Goal: Task Accomplishment & Management: Complete application form

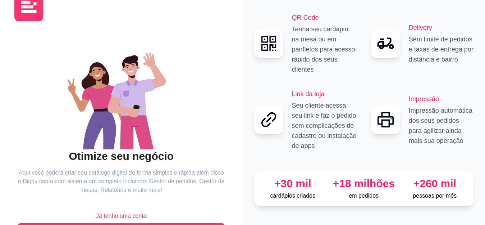
scroll to position [49, 0]
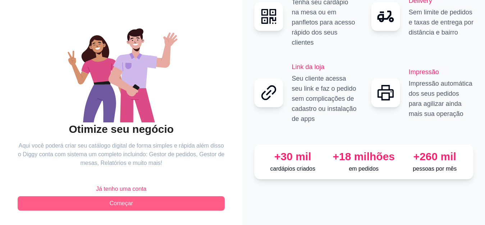
click at [132, 201] on span "Começar" at bounding box center [121, 203] width 23 height 9
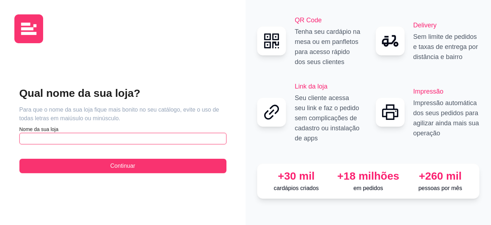
click at [83, 141] on input "text" at bounding box center [122, 139] width 207 height 12
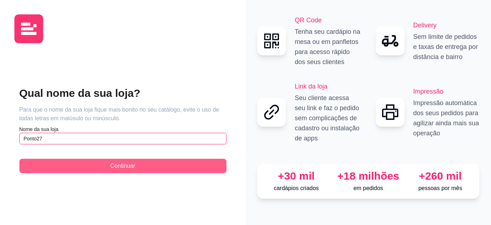
type input "Ponto27"
click at [128, 160] on button "Continuar" at bounding box center [122, 166] width 207 height 14
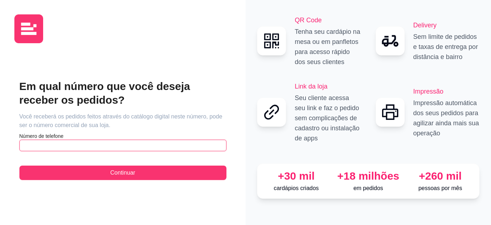
click at [93, 144] on input "text" at bounding box center [122, 145] width 207 height 12
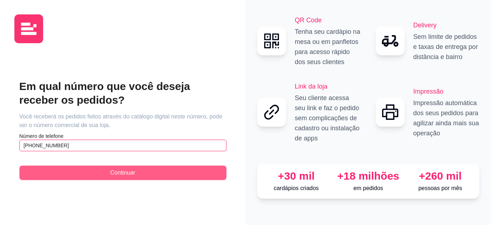
type input "[PHONE_NUMBER]"
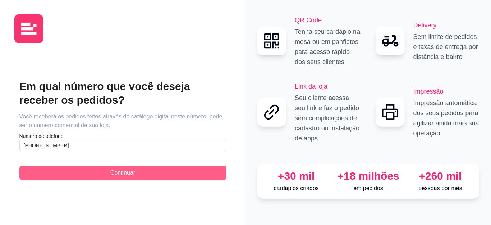
click at [142, 178] on button "Continuar" at bounding box center [122, 172] width 207 height 14
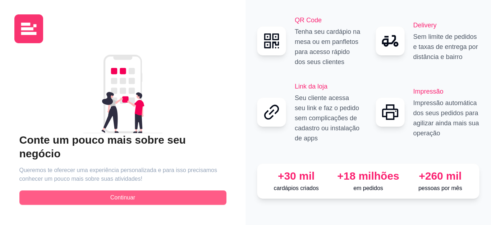
click at [136, 191] on button "Continuar" at bounding box center [122, 197] width 207 height 14
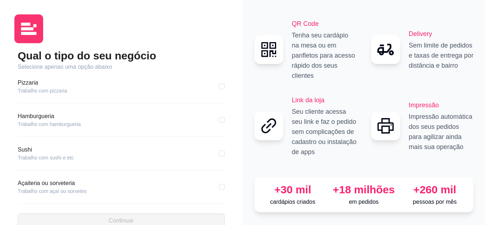
click at [53, 119] on article "Hamburgueria" at bounding box center [49, 116] width 63 height 9
click at [219, 118] on input "checkbox" at bounding box center [222, 120] width 6 height 6
checkbox input "true"
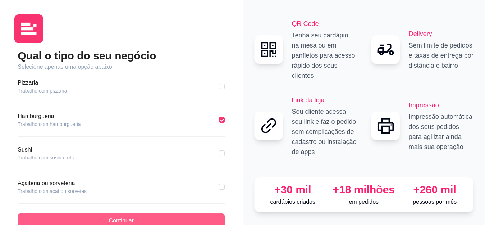
click at [140, 218] on button "Continuar" at bounding box center [121, 220] width 207 height 14
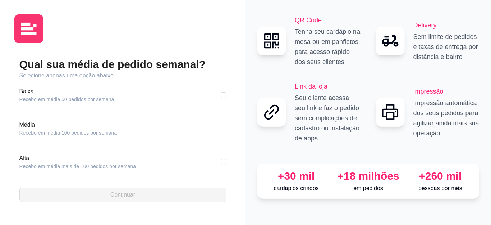
click at [224, 128] on input "checkbox" at bounding box center [224, 128] width 6 height 6
checkbox input "true"
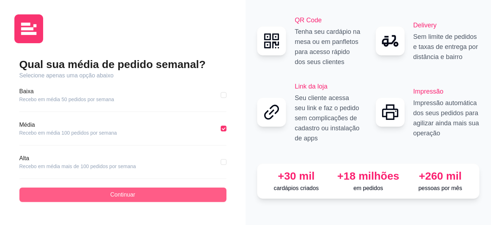
click at [119, 196] on span "Continuar" at bounding box center [122, 194] width 25 height 9
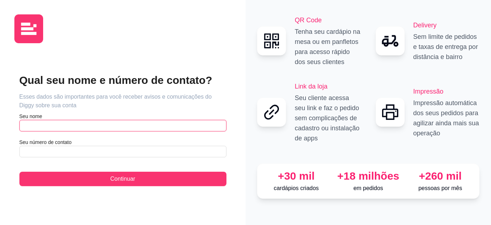
click at [95, 124] on input "text" at bounding box center [122, 126] width 207 height 12
click at [60, 126] on input "[PERSON_NAME]" at bounding box center [122, 126] width 207 height 12
type input "[PERSON_NAME]"
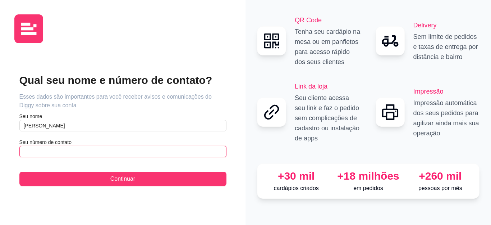
click at [70, 150] on input "text" at bounding box center [122, 152] width 207 height 12
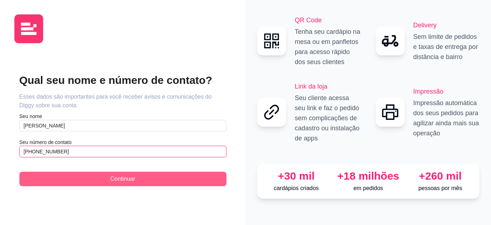
type input "[PHONE_NUMBER]"
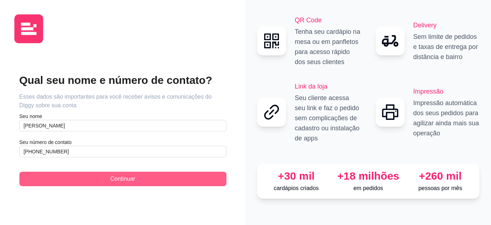
click at [102, 179] on button "Continuar" at bounding box center [122, 178] width 207 height 14
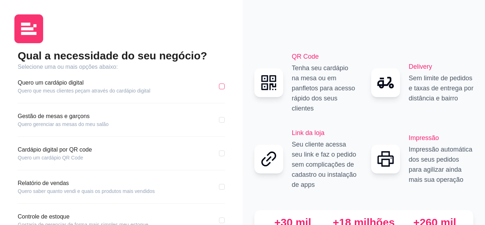
click at [222, 86] on input "checkbox" at bounding box center [222, 86] width 6 height 6
checkbox input "true"
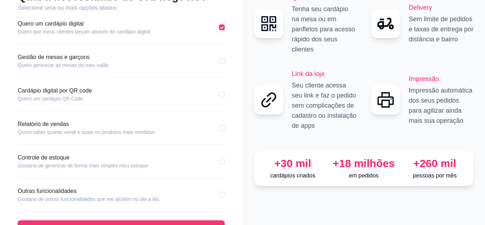
scroll to position [72, 0]
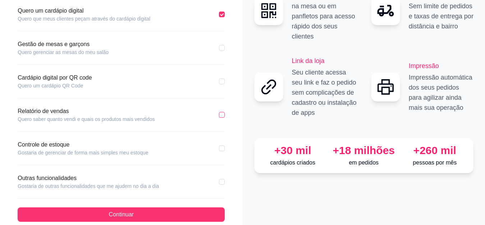
click at [223, 114] on input "checkbox" at bounding box center [222, 115] width 6 height 6
checkbox input "true"
click at [222, 147] on input "checkbox" at bounding box center [222, 148] width 6 height 6
checkbox input "true"
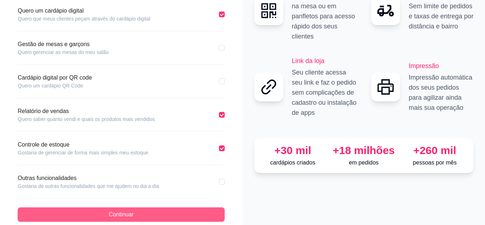
click at [134, 214] on button "Continuar" at bounding box center [121, 214] width 207 height 14
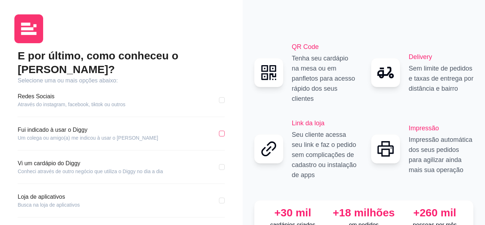
click at [220, 130] on input "checkbox" at bounding box center [222, 133] width 6 height 6
checkbox input "true"
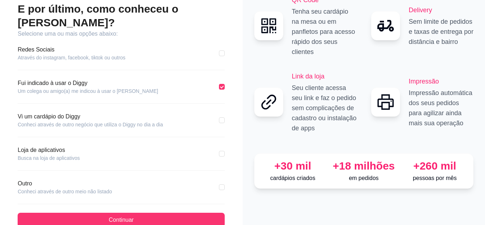
scroll to position [50, 0]
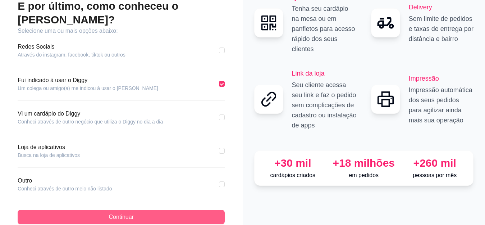
click at [150, 210] on button "Continuar" at bounding box center [121, 217] width 207 height 14
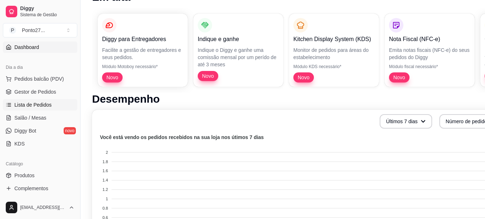
scroll to position [108, 0]
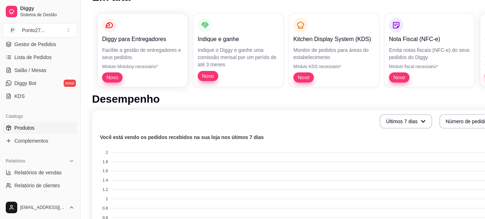
click at [27, 127] on span "Produtos" at bounding box center [24, 127] width 20 height 7
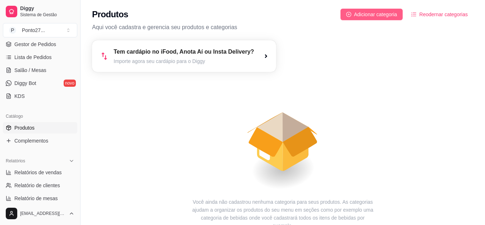
click at [375, 12] on span "Adicionar categoria" at bounding box center [375, 14] width 43 height 8
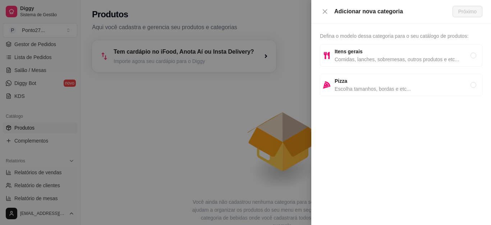
click at [457, 56] on span "Comidas, lanches, sobremesas, outros produtos e etc..." at bounding box center [403, 59] width 136 height 8
radio input "true"
click at [462, 13] on span "Próximo" at bounding box center [467, 12] width 18 height 8
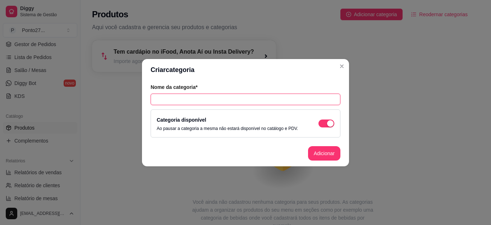
click at [177, 99] on input "text" at bounding box center [246, 99] width 190 height 12
type input "Burguers"
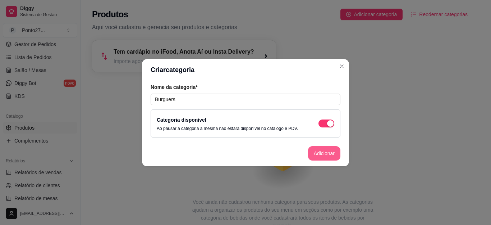
click at [323, 151] on button "Adicionar" at bounding box center [324, 153] width 32 height 14
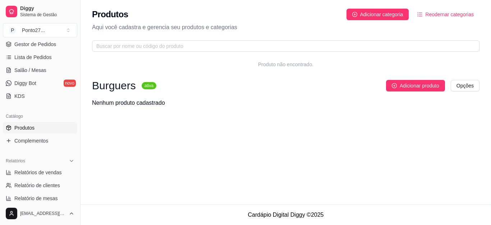
click at [458, 13] on span "Reodernar categorias" at bounding box center [449, 14] width 49 height 8
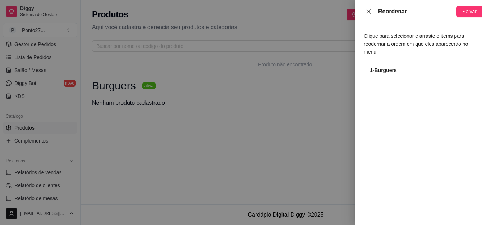
click at [366, 12] on icon "close" at bounding box center [369, 12] width 6 height 6
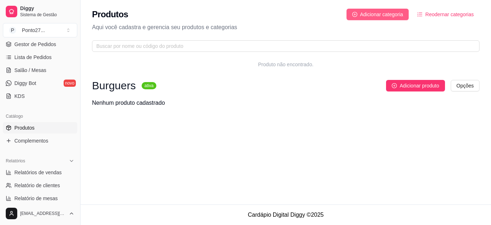
click at [377, 12] on span "Adicionar categoria" at bounding box center [381, 14] width 43 height 8
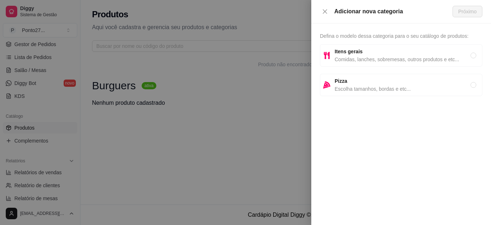
click at [382, 52] on span "Itens gerais" at bounding box center [403, 51] width 136 height 8
radio input "true"
click at [466, 12] on span "Próximo" at bounding box center [467, 12] width 18 height 8
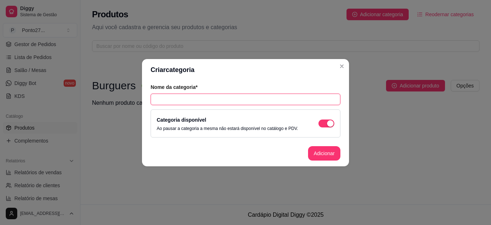
click at [223, 97] on input "text" at bounding box center [246, 99] width 190 height 12
type input "Bebidas"
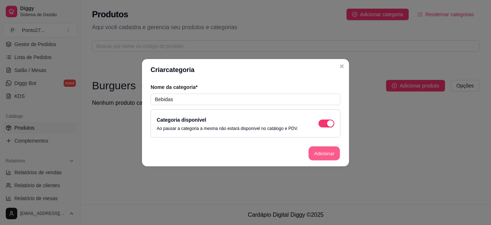
click at [322, 149] on button "Adicionar" at bounding box center [324, 153] width 32 height 14
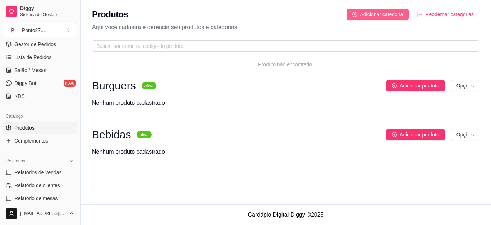
click at [370, 17] on span "Adicionar categoria" at bounding box center [381, 14] width 43 height 8
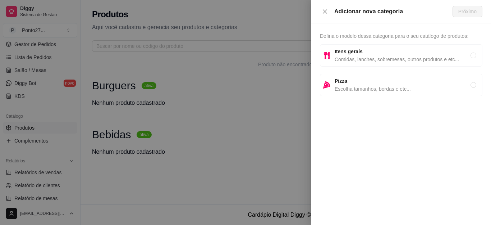
click at [403, 57] on span "Comidas, lanches, sobremesas, outros produtos e etc..." at bounding box center [403, 59] width 136 height 8
radio input "true"
click at [456, 15] on button "Próximo" at bounding box center [468, 12] width 30 height 12
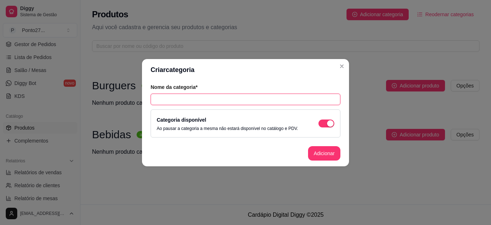
click at [193, 98] on input "text" at bounding box center [246, 99] width 190 height 12
type input "Porções"
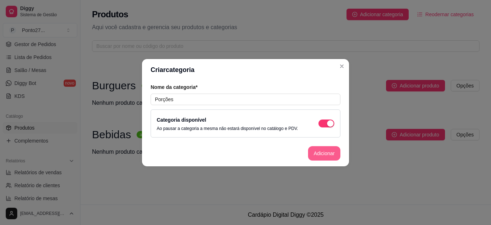
click at [331, 151] on button "Adicionar" at bounding box center [324, 153] width 32 height 14
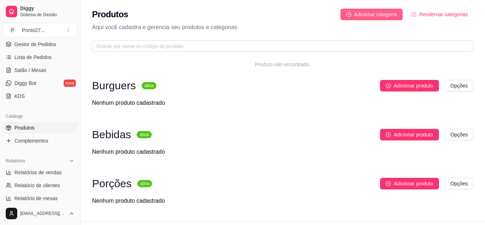
click at [387, 13] on span "Adicionar categoria" at bounding box center [375, 14] width 43 height 8
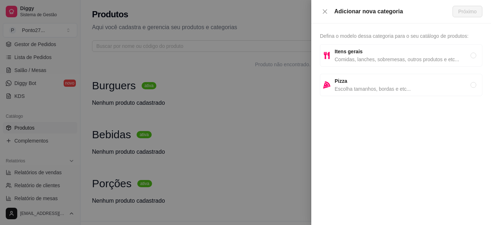
click at [352, 58] on span "Comidas, lanches, sobremesas, outros produtos e etc..." at bounding box center [403, 59] width 136 height 8
radio input "true"
click at [468, 13] on span "Próximo" at bounding box center [467, 12] width 18 height 8
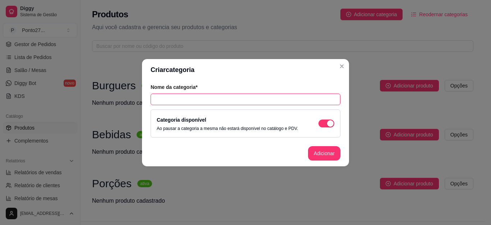
click at [247, 104] on input "text" at bounding box center [246, 99] width 190 height 12
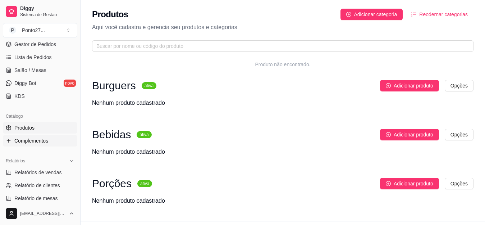
click at [32, 138] on span "Complementos" at bounding box center [31, 140] width 34 height 7
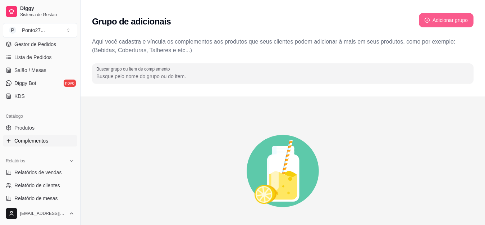
click at [453, 19] on button "Adicionar grupo" at bounding box center [446, 20] width 55 height 14
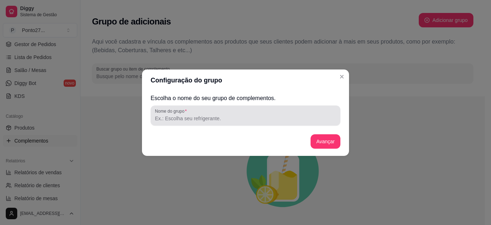
click at [219, 116] on input "Nome do grupo" at bounding box center [245, 118] width 181 height 7
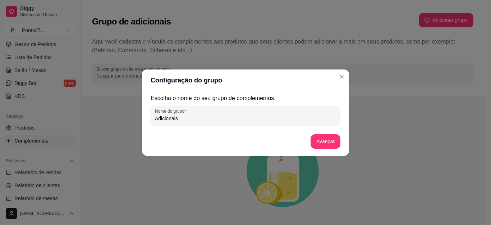
type input "Adicionais"
click at [316, 140] on button "Avançar" at bounding box center [325, 141] width 29 height 14
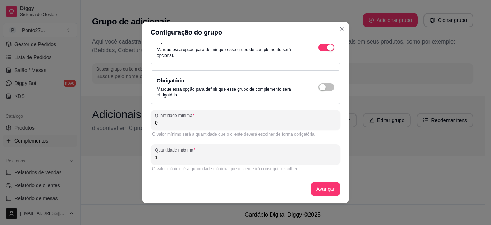
scroll to position [1, 0]
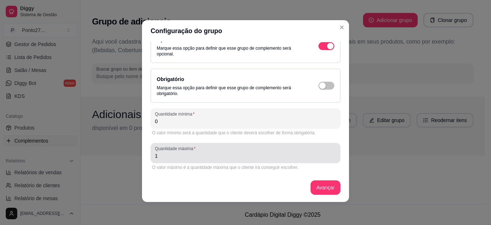
click at [181, 155] on input "1" at bounding box center [245, 155] width 181 height 7
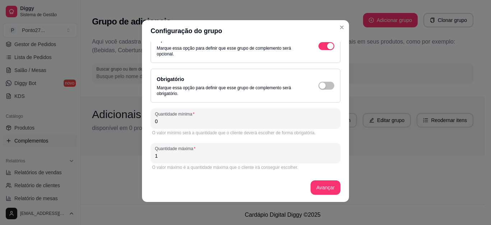
click at [181, 155] on input "1" at bounding box center [245, 155] width 181 height 7
type input "5"
click at [312, 184] on button "Avançar" at bounding box center [326, 187] width 30 height 14
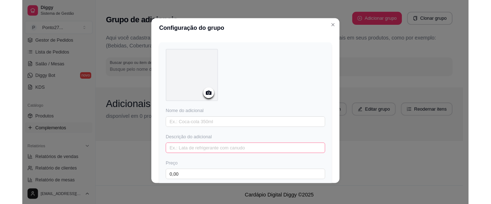
scroll to position [0, 0]
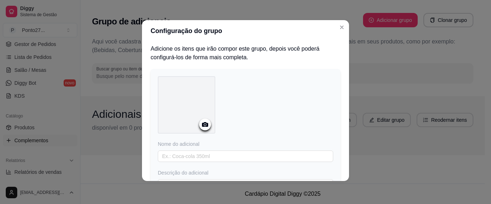
click at [202, 125] on icon at bounding box center [205, 124] width 6 height 5
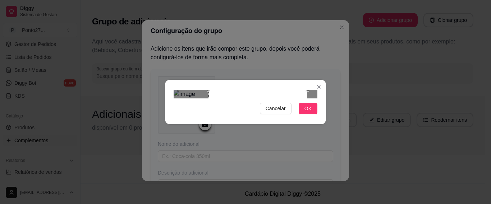
click at [263, 105] on div "Use the arrow keys to move the crop selection area" at bounding box center [257, 139] width 99 height 99
click at [309, 113] on span "OK" at bounding box center [307, 109] width 7 height 8
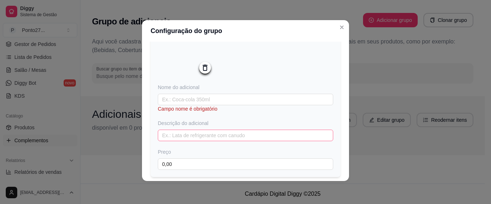
scroll to position [72, 0]
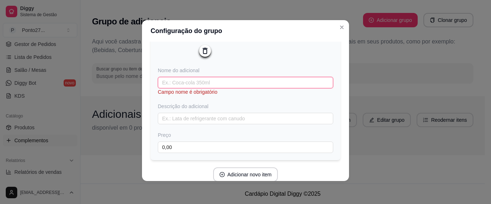
click at [190, 82] on input "text" at bounding box center [245, 83] width 175 height 12
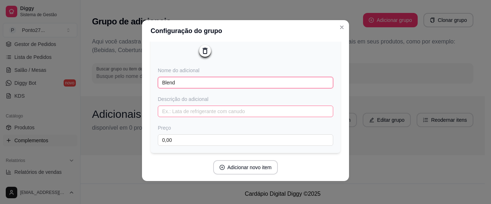
type input "Blend"
click at [187, 115] on input "text" at bounding box center [245, 112] width 175 height 12
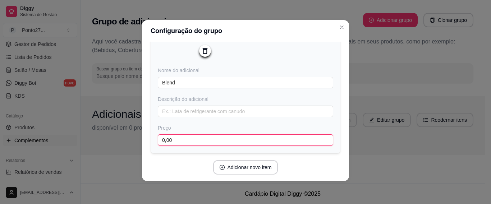
click at [187, 141] on input "0,00" at bounding box center [245, 140] width 175 height 12
type input "8,00"
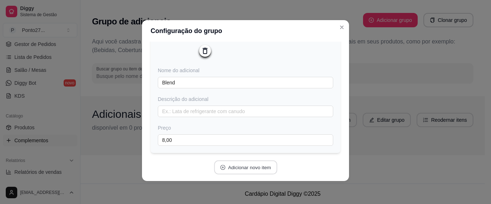
click at [232, 165] on button "Adicionar novo item" at bounding box center [245, 168] width 63 height 14
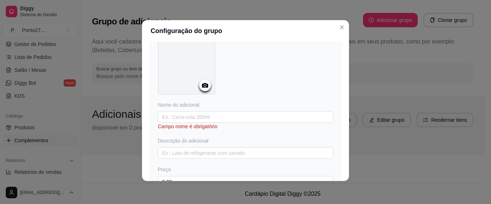
scroll to position [252, 0]
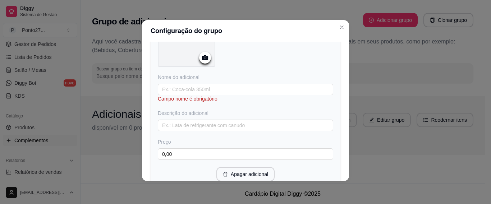
click at [202, 58] on icon at bounding box center [205, 57] width 6 height 5
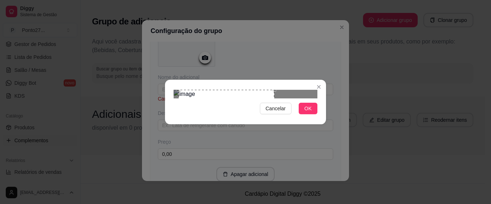
click at [224, 100] on div "Use the arrow keys to move the crop selection area" at bounding box center [227, 126] width 96 height 72
click at [306, 113] on span "OK" at bounding box center [307, 109] width 7 height 8
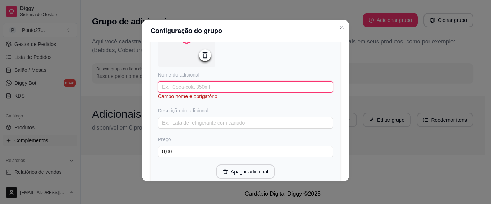
click at [190, 88] on input "text" at bounding box center [245, 87] width 175 height 12
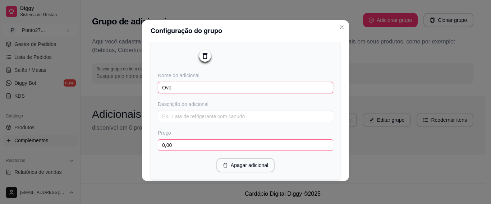
type input "Ovo"
click at [177, 149] on input "0,00" at bounding box center [245, 145] width 175 height 12
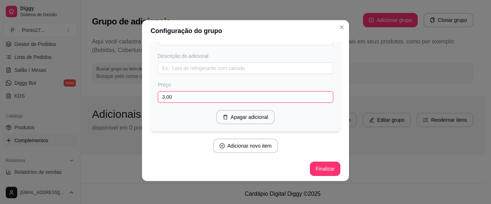
scroll to position [305, 0]
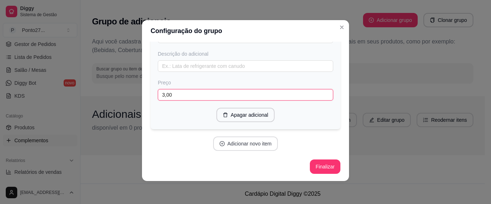
type input "3,00"
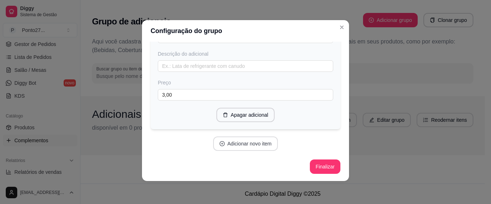
click at [253, 144] on button "Adicionar novo item" at bounding box center [245, 144] width 65 height 14
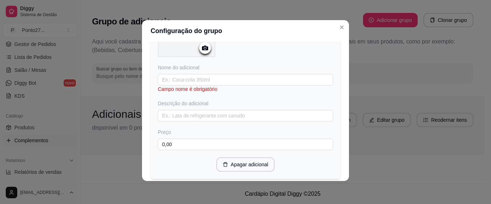
scroll to position [449, 0]
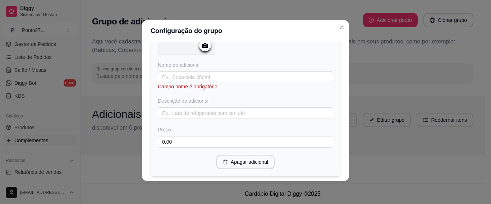
click at [201, 45] on icon at bounding box center [205, 45] width 8 height 8
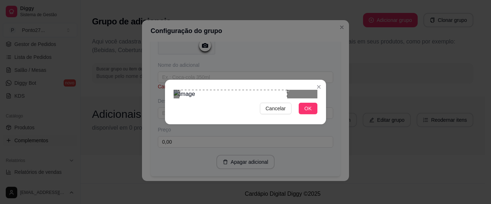
click at [231, 100] on div "Use the arrow keys to move the crop selection area" at bounding box center [233, 144] width 108 height 108
click at [302, 114] on button "OK" at bounding box center [308, 109] width 19 height 12
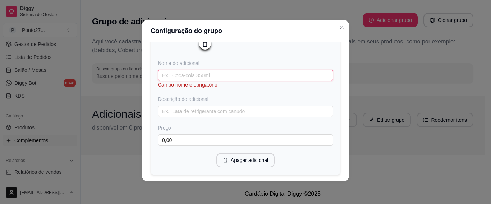
click at [227, 75] on input "text" at bounding box center [245, 76] width 175 height 12
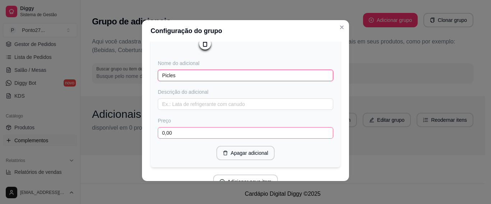
type input "Picles"
click at [178, 137] on input "0,00" at bounding box center [245, 133] width 175 height 12
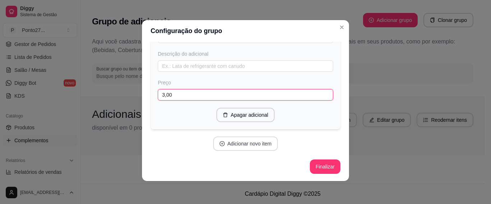
type input "3,00"
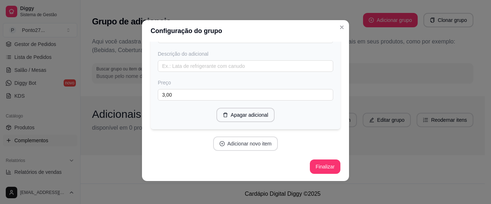
click at [240, 139] on button "Adicionar novo item" at bounding box center [245, 144] width 65 height 14
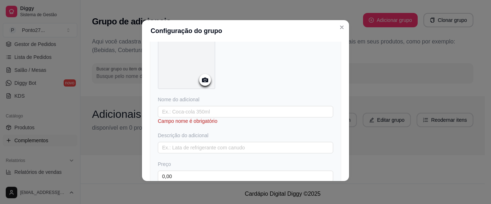
scroll to position [635, 0]
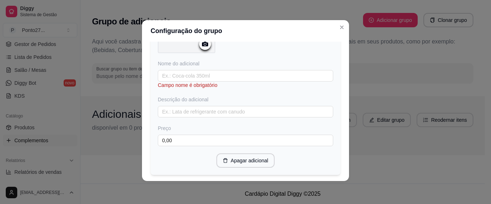
click at [202, 46] on icon at bounding box center [205, 44] width 6 height 5
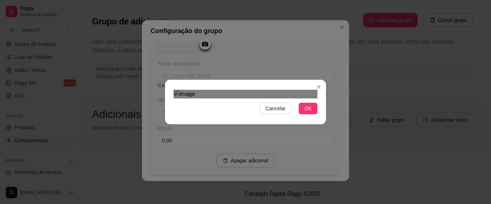
click at [240, 90] on div at bounding box center [246, 94] width 144 height 9
click at [177, 120] on div "Use the arrow keys to move the crop selection area" at bounding box center [208, 141] width 63 height 63
click at [215, 104] on div "Use the arrow keys to move the crop selection area" at bounding box center [208, 135] width 63 height 63
click at [309, 113] on span "OK" at bounding box center [307, 109] width 7 height 8
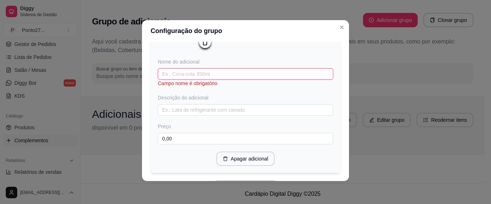
click at [184, 79] on input "text" at bounding box center [245, 74] width 175 height 12
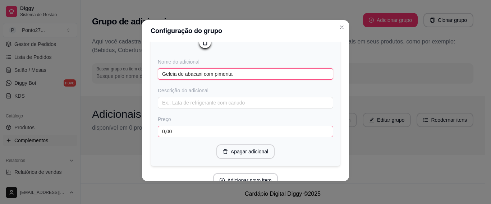
type input "Geleia de abacaxi com pimenta"
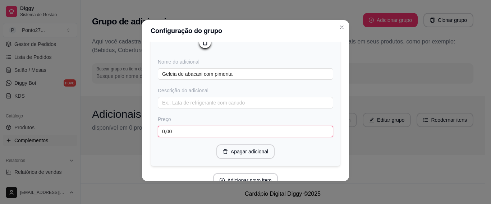
click at [174, 136] on input "0,00" at bounding box center [245, 132] width 175 height 12
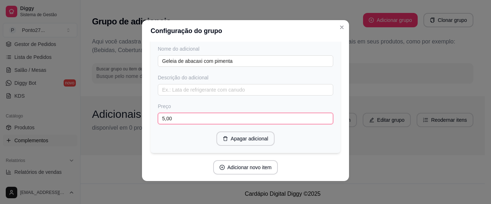
scroll to position [677, 0]
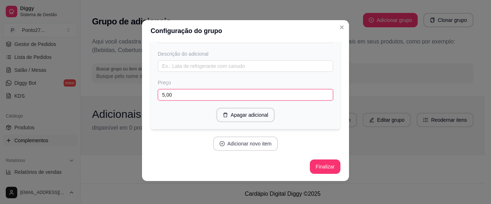
type input "5,00"
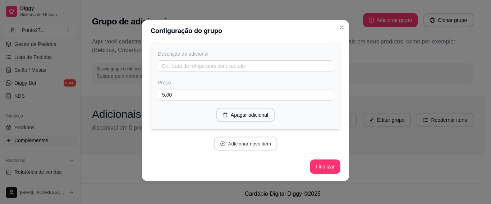
click at [260, 139] on button "Adicionar novo item" at bounding box center [245, 144] width 63 height 14
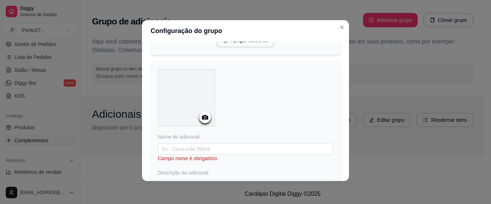
scroll to position [785, 0]
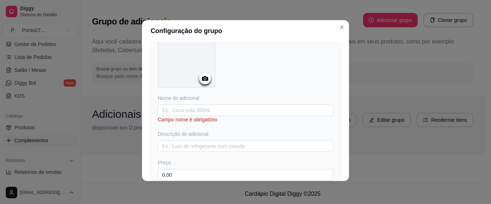
click at [201, 81] on icon at bounding box center [205, 78] width 8 height 8
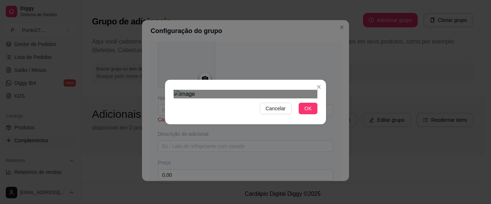
click at [231, 90] on div at bounding box center [246, 94] width 144 height 9
click at [271, 113] on span "Cancelar" at bounding box center [276, 109] width 20 height 8
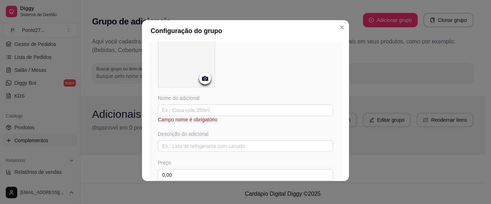
click at [202, 81] on icon at bounding box center [205, 78] width 6 height 5
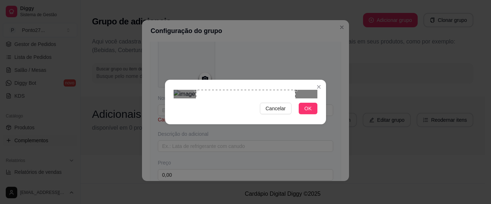
click at [308, 80] on section "Cancelar OK" at bounding box center [245, 102] width 161 height 45
click at [236, 94] on div "Use the arrow keys to move the crop selection area" at bounding box center [232, 140] width 100 height 100
click at [305, 113] on span "OK" at bounding box center [307, 109] width 7 height 8
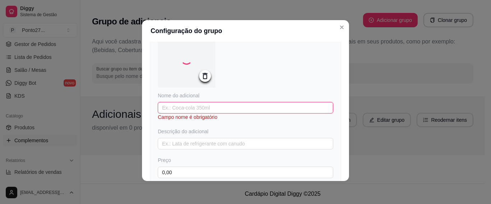
click at [210, 112] on input "text" at bounding box center [245, 108] width 175 height 12
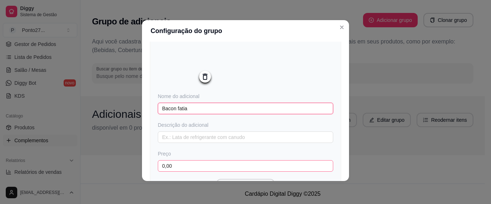
type input "Bacon fatia"
click at [187, 172] on input "0,00" at bounding box center [245, 166] width 175 height 12
click at [188, 171] on input "0,00" at bounding box center [245, 166] width 175 height 12
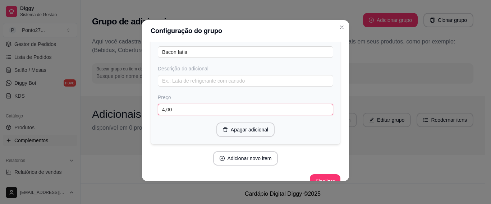
scroll to position [863, 0]
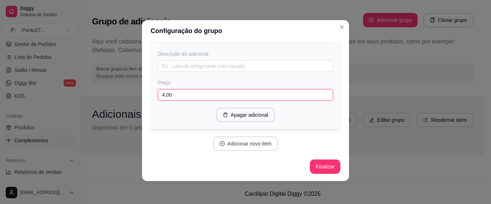
type input "4,00"
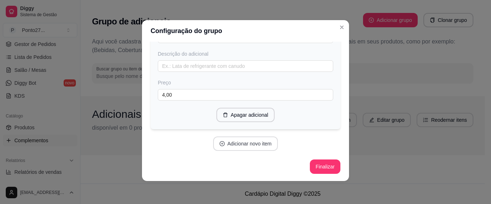
click at [234, 143] on button "Adicionar novo item" at bounding box center [245, 144] width 65 height 14
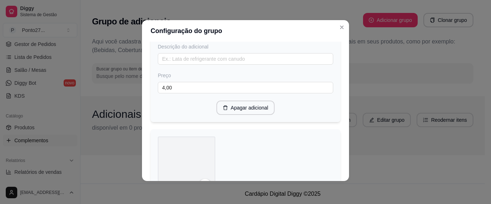
scroll to position [935, 0]
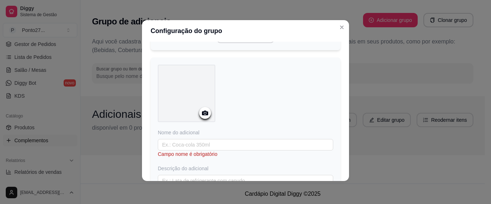
click at [204, 114] on circle at bounding box center [205, 114] width 2 height 2
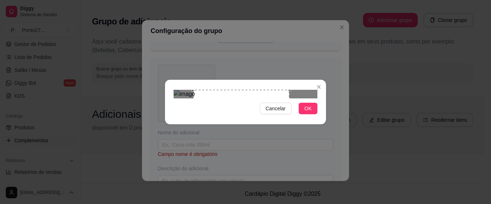
click at [249, 114] on div "Use the arrow keys to move the crop selection area" at bounding box center [241, 138] width 96 height 96
click at [305, 113] on span "OK" at bounding box center [307, 109] width 7 height 8
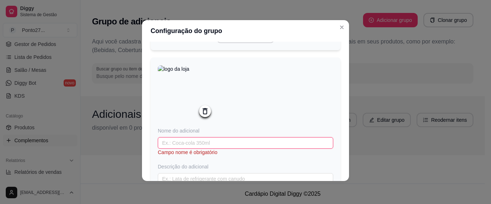
click at [196, 149] on input "text" at bounding box center [245, 143] width 175 height 12
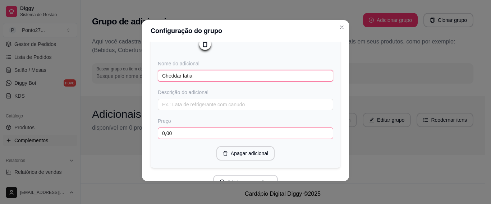
scroll to position [1007, 0]
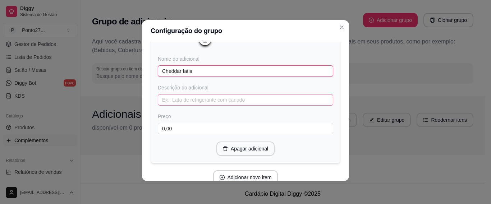
type input "Cheddar fatia"
click at [195, 106] on input "text" at bounding box center [245, 100] width 175 height 12
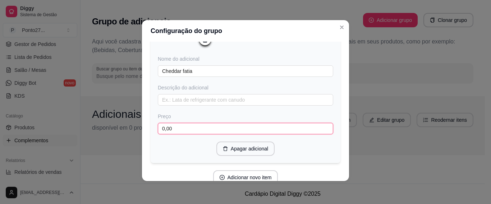
click at [173, 134] on input "0,00" at bounding box center [245, 129] width 175 height 12
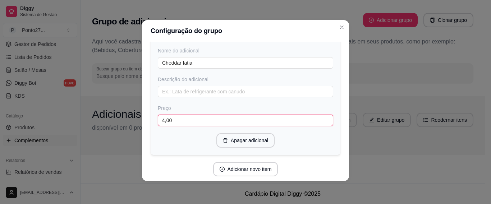
scroll to position [1050, 0]
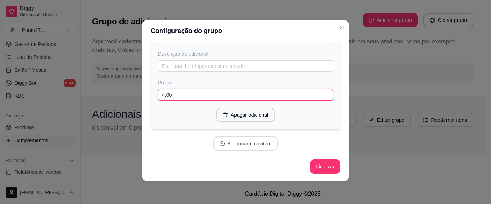
type input "4,00"
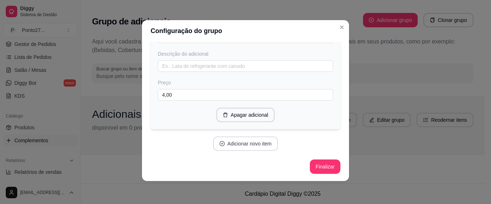
click at [229, 141] on button "Adicionar novo item" at bounding box center [245, 144] width 65 height 14
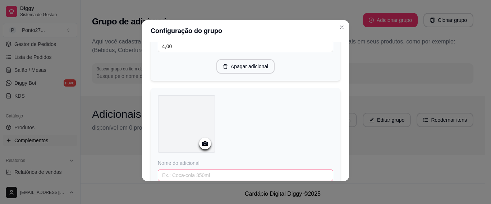
scroll to position [1121, 0]
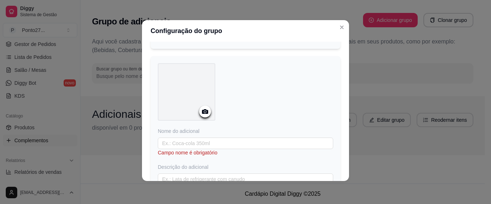
click at [201, 116] on icon at bounding box center [205, 111] width 8 height 8
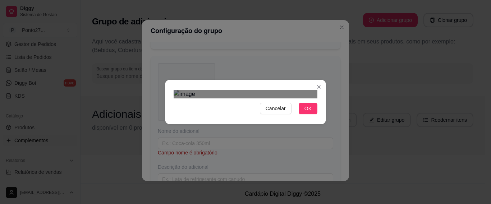
click at [243, 87] on div "Cancelar OK" at bounding box center [245, 102] width 161 height 30
click at [216, 96] on div "Use the arrow keys to move the crop selection area" at bounding box center [211, 127] width 63 height 63
click at [306, 113] on span "OK" at bounding box center [307, 109] width 7 height 8
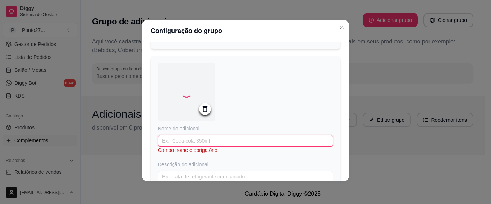
click at [185, 147] on input "text" at bounding box center [245, 141] width 175 height 12
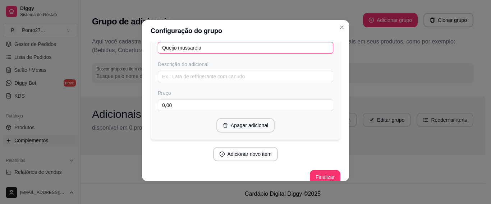
scroll to position [1229, 0]
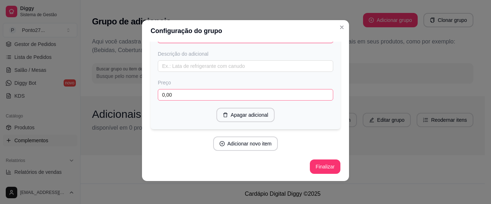
type input "Queijo mussarela"
click at [181, 100] on input "0,00" at bounding box center [245, 95] width 175 height 12
type input "4,00"
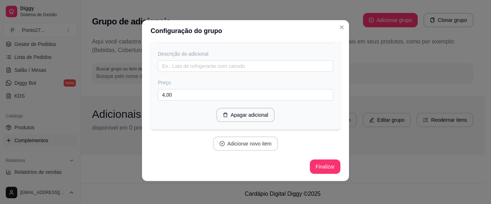
click at [250, 147] on button "Adicionar novo item" at bounding box center [245, 144] width 65 height 14
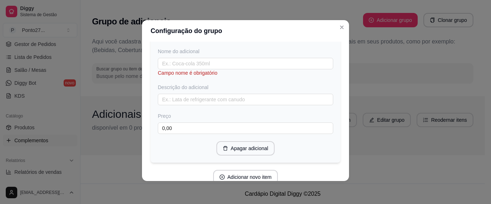
scroll to position [1373, 0]
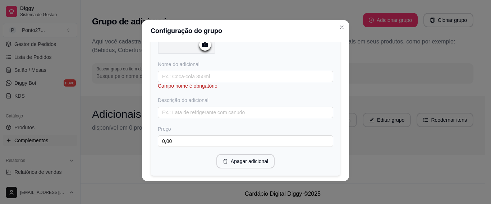
click at [202, 49] on icon at bounding box center [205, 45] width 8 height 8
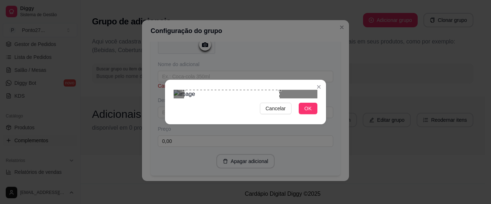
click at [210, 98] on div "Use the arrow keys to move the crop selection area" at bounding box center [232, 123] width 96 height 66
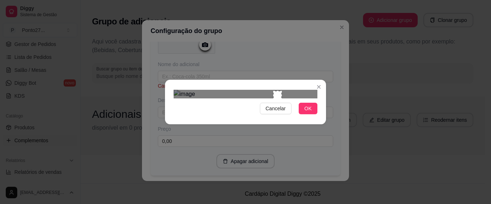
click at [273, 90] on div at bounding box center [246, 94] width 144 height 9
click at [274, 117] on div "Cancelar OK" at bounding box center [245, 102] width 161 height 30
click at [258, 90] on div at bounding box center [246, 94] width 144 height 9
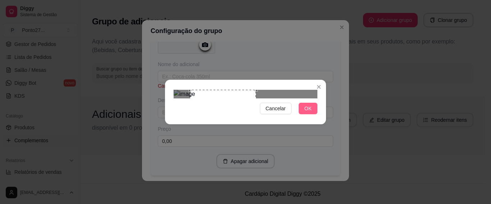
click at [311, 113] on span "OK" at bounding box center [307, 109] width 7 height 8
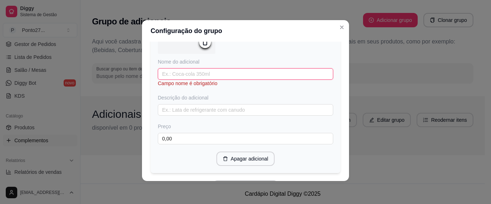
click at [171, 80] on input "text" at bounding box center [245, 74] width 175 height 12
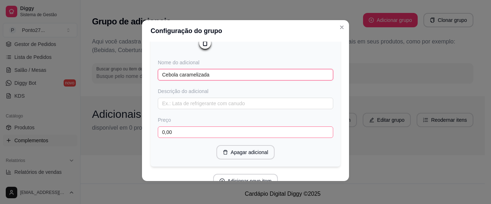
type input "Cebola caramelizada"
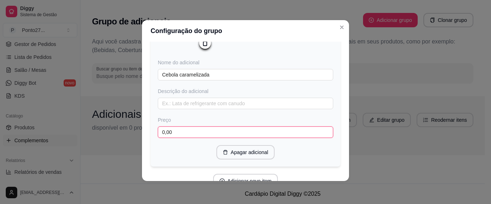
click at [171, 138] on input "0,00" at bounding box center [245, 133] width 175 height 12
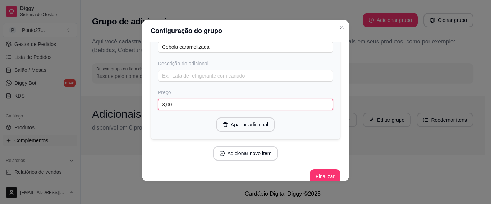
scroll to position [1422, 0]
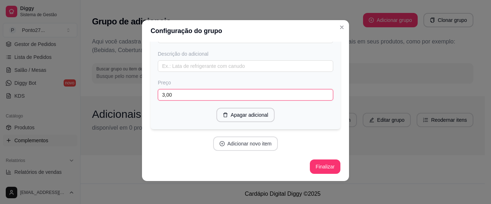
type input "3,00"
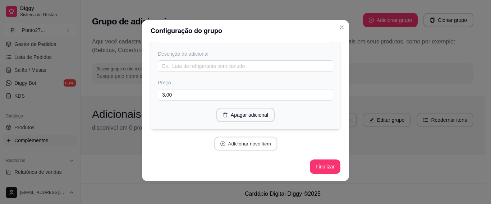
click at [245, 147] on button "Adicionar novo item" at bounding box center [245, 144] width 63 height 14
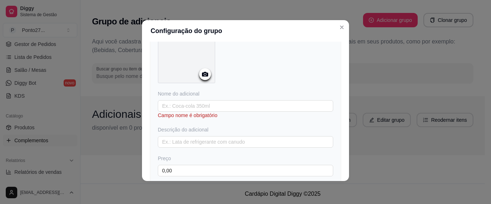
scroll to position [1530, 0]
click at [202, 75] on icon at bounding box center [205, 72] width 6 height 5
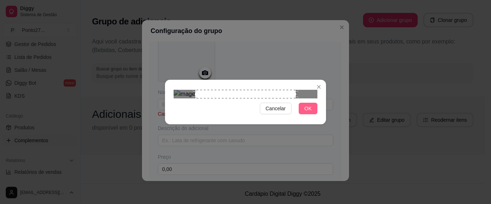
click at [303, 114] on button "OK" at bounding box center [308, 109] width 19 height 12
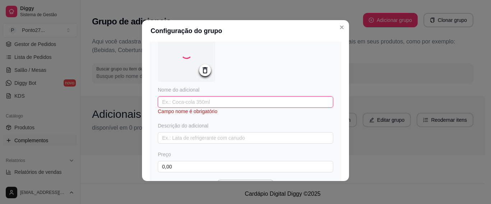
click at [189, 108] on input "text" at bounding box center [245, 102] width 175 height 12
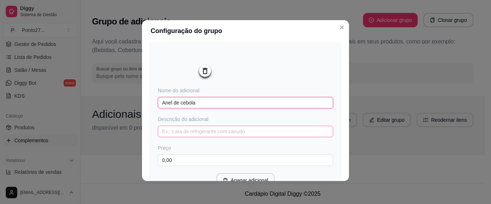
type input "Anel de cebola"
click at [189, 137] on input "text" at bounding box center [245, 132] width 175 height 12
type input "2 un"
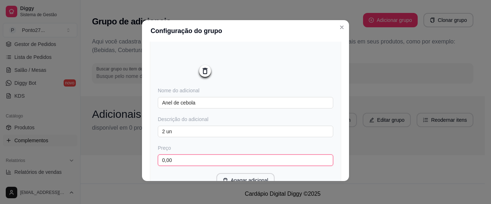
click at [188, 166] on input "0,00" at bounding box center [245, 161] width 175 height 12
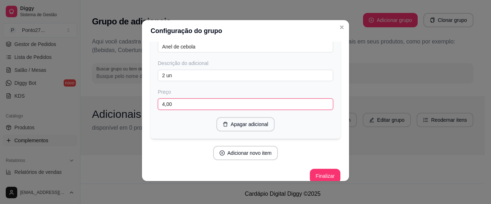
scroll to position [1608, 0]
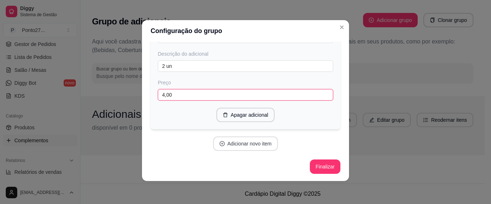
type input "4,00"
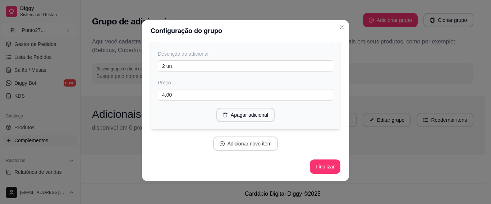
click at [235, 143] on button "Adicionar novo item" at bounding box center [245, 144] width 65 height 14
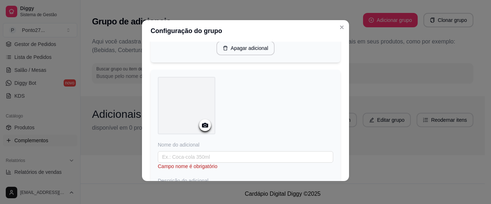
scroll to position [1680, 0]
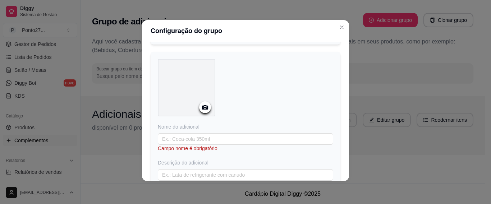
click at [203, 113] on div at bounding box center [205, 107] width 12 height 12
click at [201, 111] on icon at bounding box center [205, 107] width 8 height 8
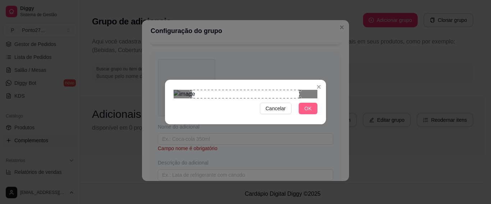
click at [312, 114] on button "OK" at bounding box center [308, 109] width 19 height 12
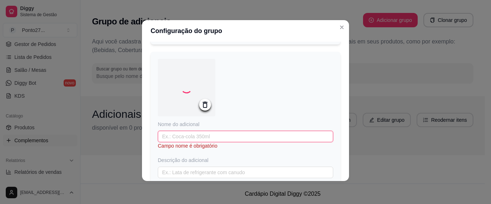
click at [187, 142] on input "text" at bounding box center [245, 137] width 175 height 12
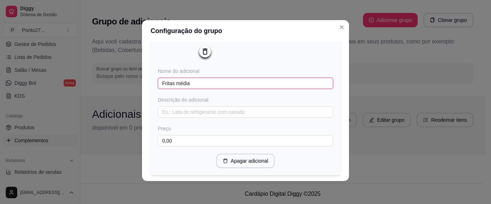
scroll to position [1752, 0]
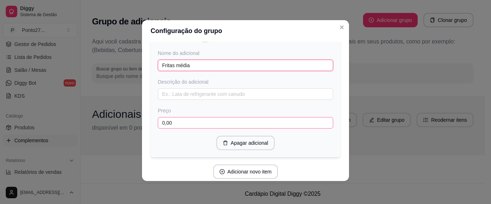
type input "Fritas média"
click at [190, 129] on input "0,00" at bounding box center [245, 123] width 175 height 12
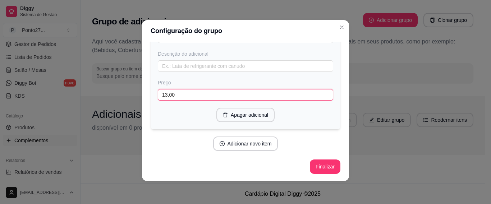
scroll to position [1788, 0]
type input "13,00"
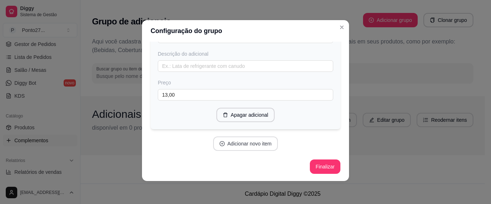
click at [257, 146] on button "Adicionar novo item" at bounding box center [245, 144] width 65 height 14
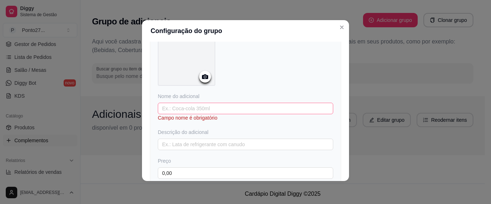
scroll to position [1896, 0]
click at [206, 81] on icon at bounding box center [205, 76] width 8 height 8
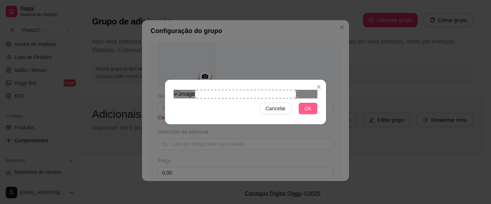
click at [308, 113] on span "OK" at bounding box center [307, 109] width 7 height 8
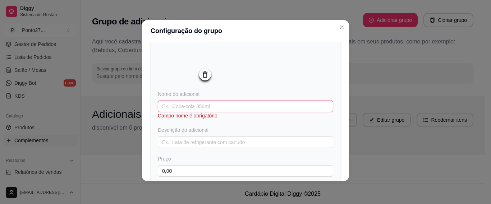
click at [176, 112] on input "text" at bounding box center [245, 107] width 175 height 12
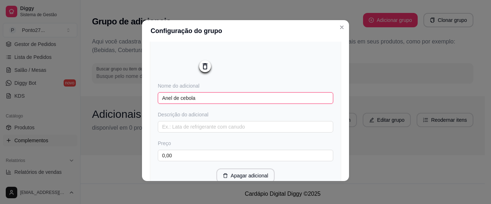
scroll to position [1932, 0]
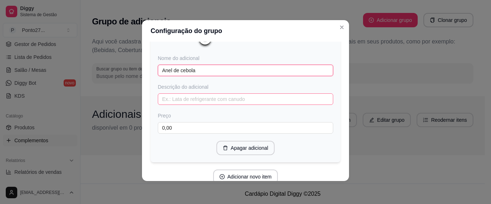
type input "Anel de cebola"
click at [191, 105] on input "text" at bounding box center [245, 99] width 175 height 12
type input "mini porção com 7un"
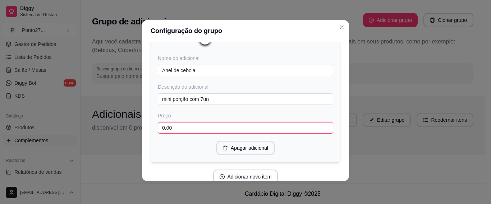
click at [189, 134] on input "0,00" at bounding box center [245, 128] width 175 height 12
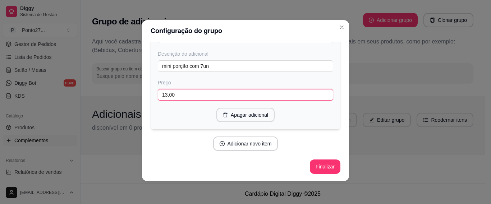
scroll to position [1980, 0]
type input "13,00"
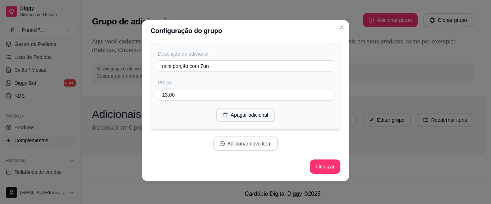
click at [228, 148] on button "Adicionar novo item" at bounding box center [245, 144] width 65 height 14
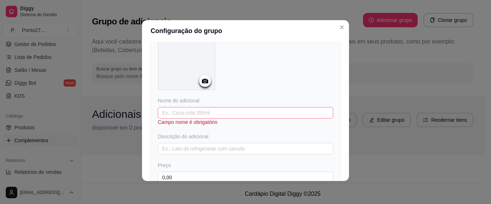
scroll to position [2088, 0]
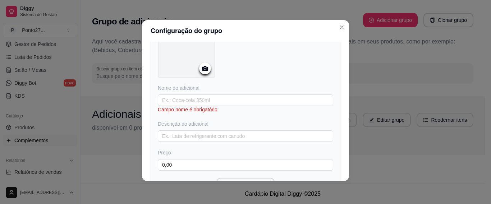
click at [204, 71] on icon at bounding box center [205, 68] width 6 height 5
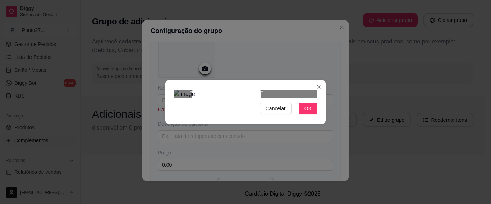
click at [268, 90] on div at bounding box center [246, 94] width 144 height 9
click at [179, 90] on div at bounding box center [246, 94] width 144 height 9
click at [180, 98] on div at bounding box center [246, 94] width 144 height 9
click at [228, 106] on div "Use the arrow keys to move the crop selection area" at bounding box center [222, 125] width 70 height 70
click at [311, 113] on span "OK" at bounding box center [307, 109] width 7 height 8
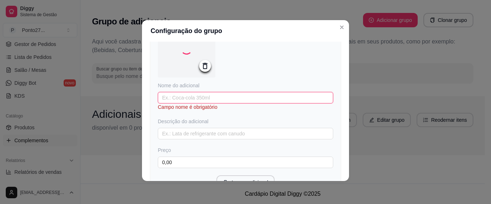
click at [202, 104] on input "text" at bounding box center [245, 98] width 175 height 12
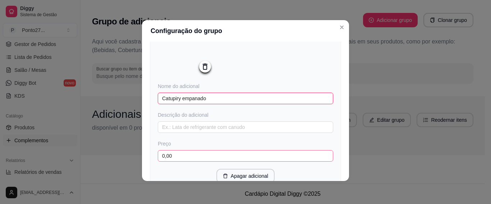
type input "Catupiry empanado"
click at [171, 162] on input "0,00" at bounding box center [245, 156] width 175 height 12
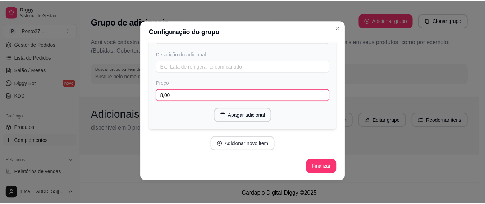
scroll to position [2167, 0]
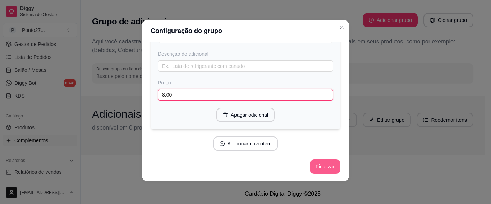
type input "8,00"
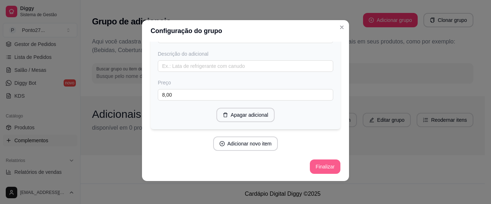
click at [315, 164] on button "Finalizar" at bounding box center [325, 167] width 31 height 14
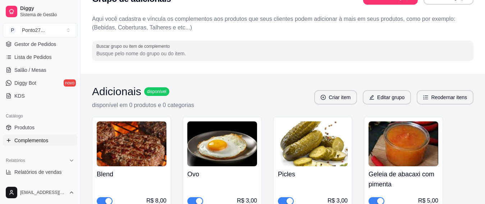
scroll to position [0, 0]
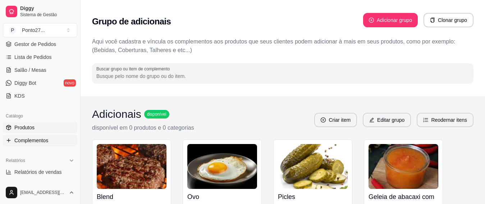
click at [31, 124] on link "Produtos" at bounding box center [40, 128] width 74 height 12
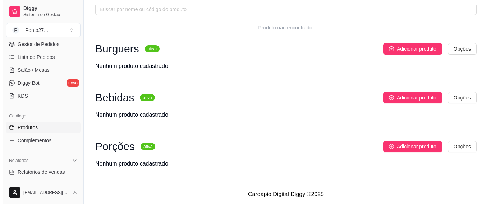
scroll to position [37, 0]
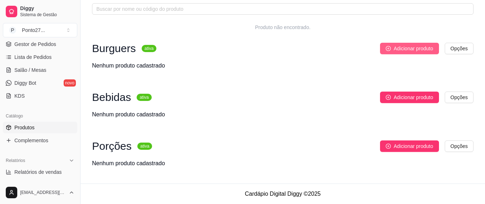
click at [419, 47] on span "Adicionar produto" at bounding box center [414, 49] width 40 height 8
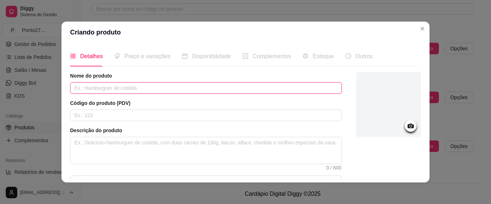
click at [84, 88] on input "text" at bounding box center [206, 88] width 272 height 12
type input "c"
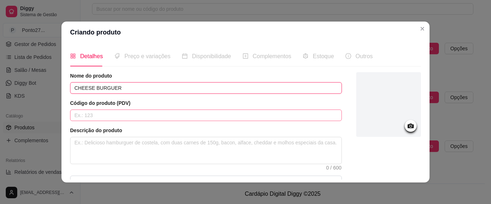
type input "CHEESE BURGUER"
click at [88, 117] on input "text" at bounding box center [206, 116] width 272 height 12
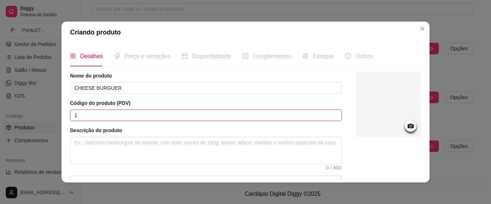
scroll to position [36, 0]
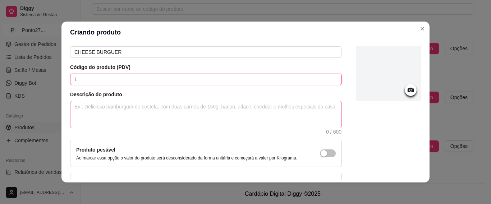
type input "1"
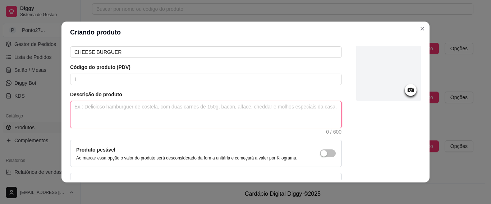
click at [97, 112] on textarea at bounding box center [205, 114] width 271 height 27
type textarea "O"
type textarea "O S"
type textarea "O SI"
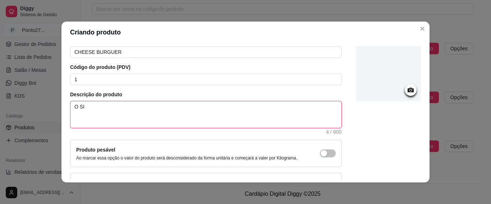
type textarea "O SIM"
type textarea "O SIMP"
type textarea "O SIMPL"
type textarea "O SIMPLE"
type textarea "O SIMPLES"
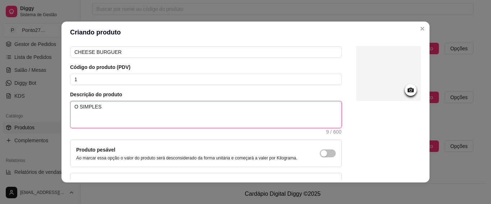
type textarea "O SIMPLES"
type textarea "O SIMPLE"
type textarea "O SI"
type textarea "O S"
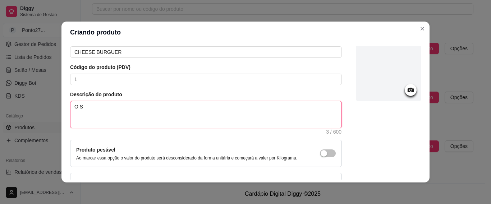
type textarea "O"
type textarea "O s"
type textarea "O si"
type textarea "O sim"
type textarea "O simp"
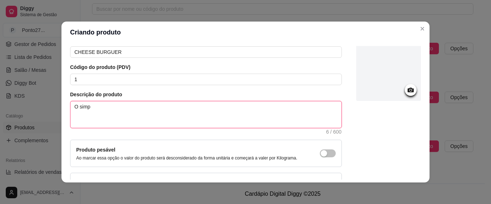
type textarea "O simpl"
type textarea "O simple"
type textarea "O simples"
type textarea "O simples q"
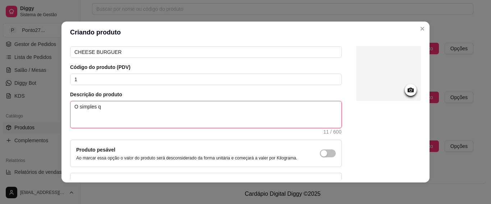
type textarea "O simples qu"
type textarea "O simples que"
type textarea "O simples que a"
type textarea "O simples que ag"
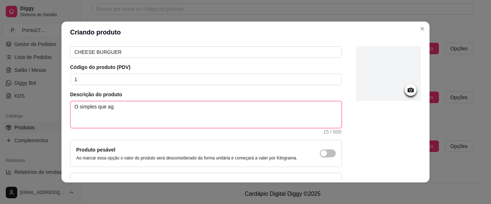
type textarea "O simples que agr"
type textarea "O simples que agra"
type textarea "O simples que agrad"
type textarea "O simples que agrada"
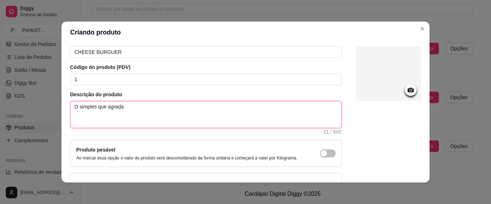
type textarea "O simples que agrada g"
type textarea "O simples que agrada ge"
type textarea "O simples que agrada ger"
type textarea "O simples que agrada gera"
type textarea "O simples que agrada geral"
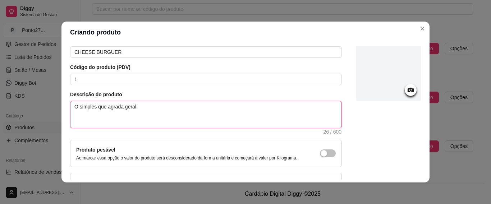
type textarea "O simples que agrada geral."
type textarea "O simples que agrada geral. p"
type textarea "O simples que agrada geral. pã"
type textarea "O simples que agrada geral. pão"
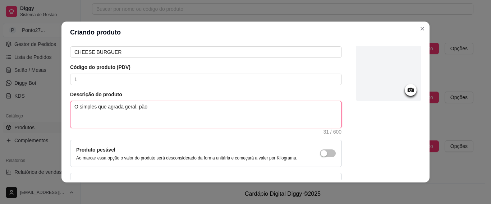
type textarea "O simples que agrada geral. pão"
type textarea "O simples que agrada geral. pão b"
type textarea "O simples que agrada geral. pão br"
type textarea "O simples que agrada geral. pão bri"
type textarea "O simples que agrada geral. pão brio"
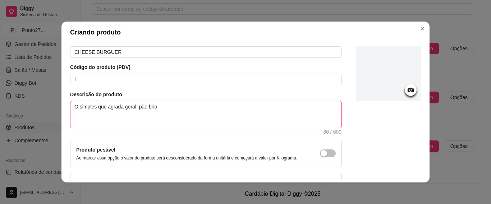
type textarea "O simples que agrada geral. pão brioc"
type textarea "O simples que agrada geral. pão brioch"
type textarea "O simples que agrada geral. pão brioche"
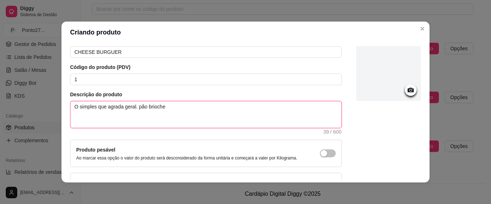
type textarea "O simples que agrada geral. pão brioche"
type textarea "O simples que agrada geral. pão brioche c"
type textarea "O simples que agrada geral. pão brioche co"
type textarea "O simples que agrada geral. pão brioche com"
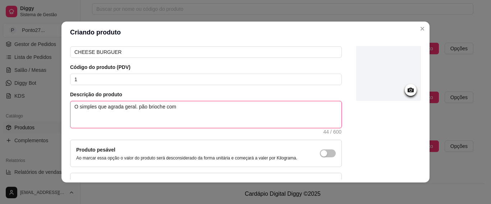
type textarea "O simples que agrada geral. pão brioche com"
type textarea "O simples que agrada geral. pão brioche co"
type textarea "O simples que agrada geral. pão brioche c"
type textarea "O simples que agrada geral. pão brioche"
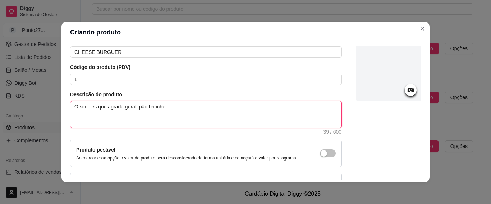
type textarea "O simples que agrada geral. pão brioche,"
type textarea "O simples que agrada geral. pão brioche, b"
type textarea "O simples que agrada geral. pão brioche, bi"
type textarea "O simples que agrada geral. pão brioche, bif"
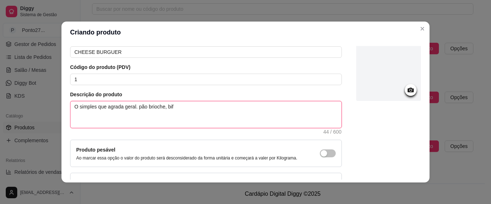
type textarea "O simples que agrada geral. pão brioche, bife"
type textarea "O simples que agrada geral. pão brioche, bif"
type textarea "O simples que agrada geral. pão brioche, bife"
type textarea "O simples que agrada geral. pão brioche, bife,"
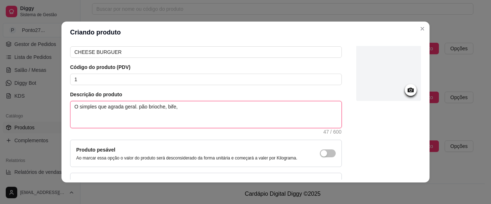
type textarea "O simples que agrada geral. pão brioche, bife, q"
type textarea "O simples que agrada geral. pão brioche, bife, qu"
click at [138, 106] on textarea "O simples que agrada geral. pão brioche, bife, queijo, alface, tomate e molho e…" at bounding box center [205, 114] width 271 height 27
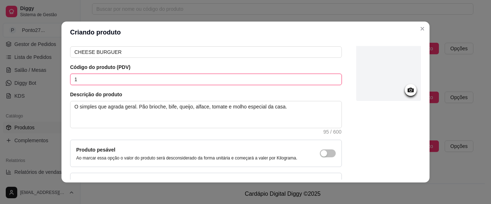
click at [70, 81] on input "1" at bounding box center [206, 80] width 272 height 12
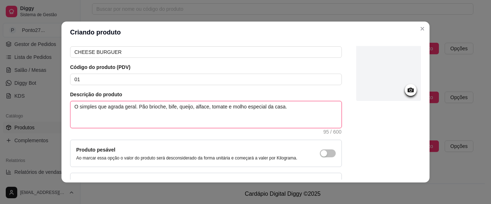
click at [94, 120] on textarea "O simples que agrada geral. Pão brioche, bife, queijo, alface, tomate e molho e…" at bounding box center [205, 114] width 271 height 27
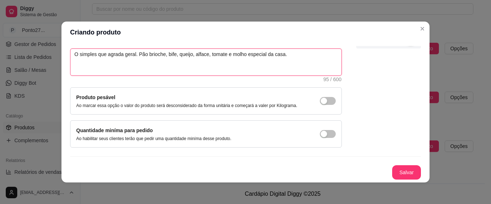
scroll to position [1, 0]
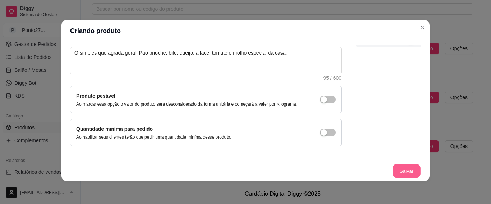
click at [399, 173] on button "Salvar" at bounding box center [406, 171] width 28 height 14
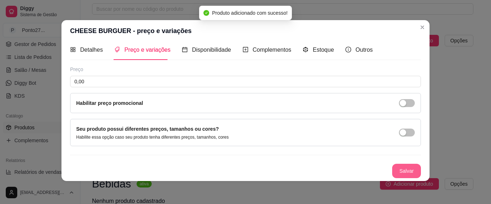
scroll to position [5, 0]
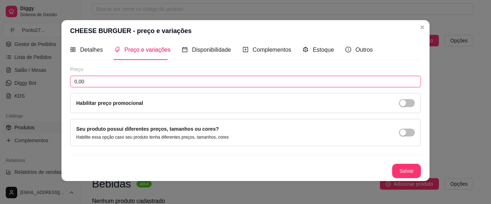
click at [100, 78] on input "0,00" at bounding box center [245, 82] width 351 height 12
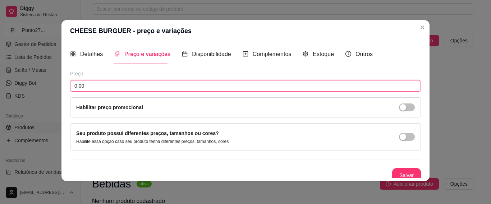
scroll to position [0, 0]
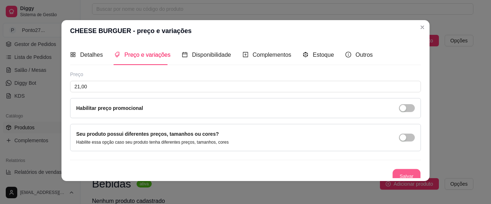
click at [399, 171] on button "Salvar" at bounding box center [406, 176] width 28 height 14
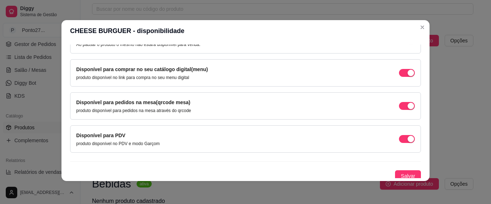
scroll to position [91, 0]
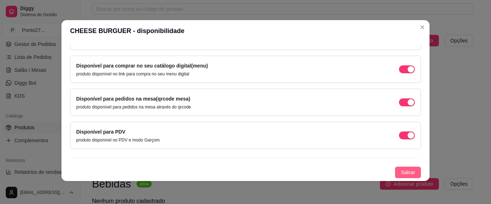
click at [401, 173] on span "Salvar" at bounding box center [408, 173] width 14 height 8
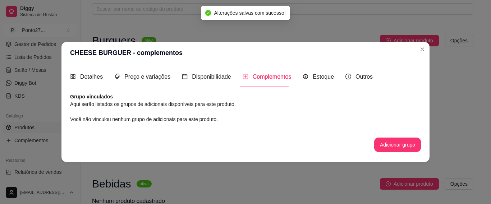
scroll to position [0, 0]
click at [409, 143] on button "Adicionar grupo" at bounding box center [397, 145] width 47 height 14
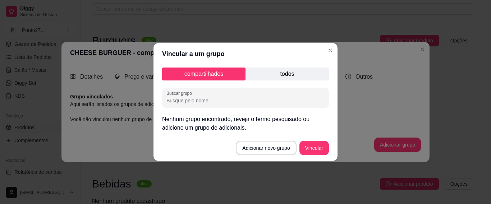
click at [268, 68] on p "todos" at bounding box center [286, 74] width 83 height 13
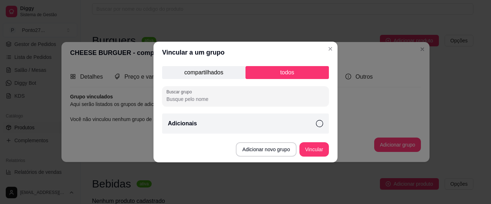
click at [320, 121] on icon at bounding box center [319, 123] width 7 height 7
click at [314, 154] on button "Vincular" at bounding box center [313, 149] width 29 height 14
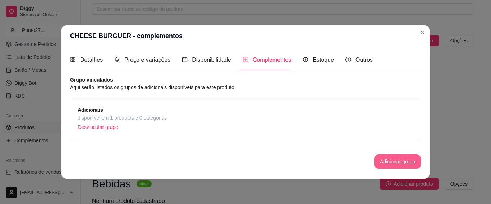
click at [407, 160] on button "Adicionar grupo" at bounding box center [397, 162] width 47 height 14
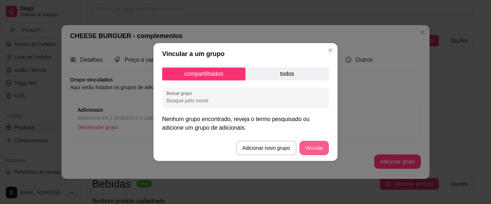
click at [310, 148] on button "Vincular" at bounding box center [313, 148] width 29 height 14
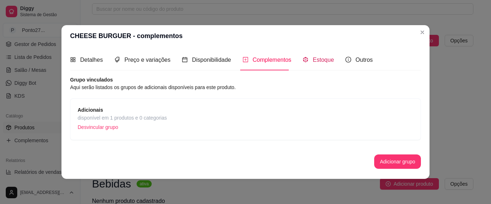
click at [323, 59] on span "Estoque" at bounding box center [323, 60] width 21 height 6
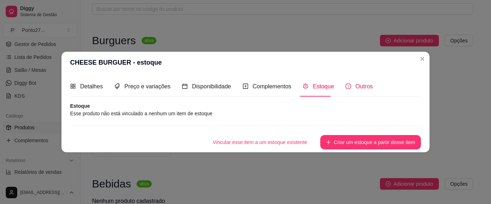
click at [355, 85] on span "Outros" at bounding box center [363, 86] width 17 height 6
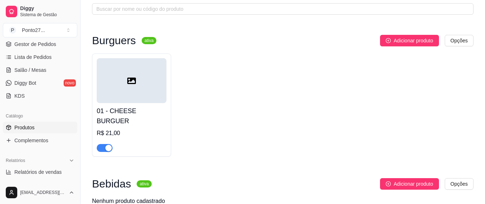
click at [134, 84] on icon at bounding box center [131, 81] width 9 height 6
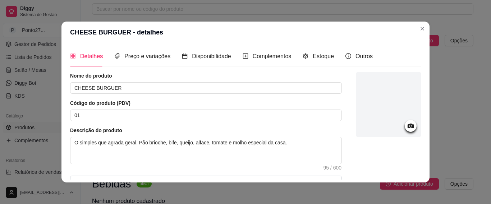
click at [408, 124] on icon at bounding box center [411, 126] width 6 height 5
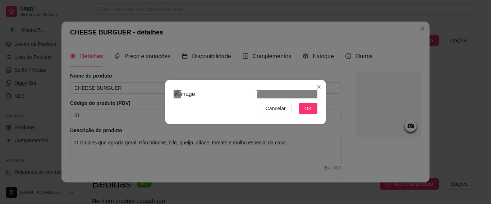
click at [261, 80] on section "Cancelar OK" at bounding box center [245, 102] width 161 height 45
click at [208, 100] on div "Use the arrow keys to move the crop selection area" at bounding box center [213, 128] width 77 height 77
click at [257, 172] on div "Use the arrow keys to move the south east drag handle to change the crop select…" at bounding box center [257, 172] width 0 height 0
click at [223, 113] on div "Use the arrow keys to move the crop selection area" at bounding box center [214, 130] width 81 height 81
click at [308, 113] on span "OK" at bounding box center [307, 109] width 7 height 8
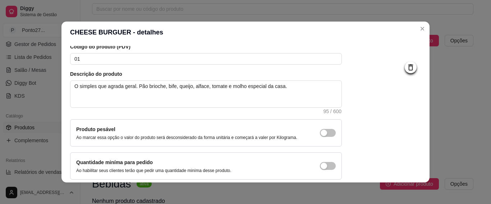
scroll to position [88, 0]
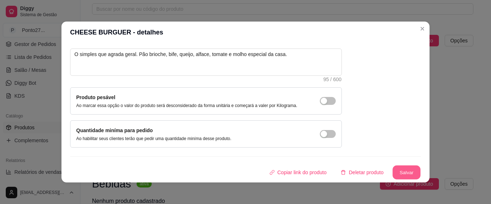
click at [394, 171] on button "Salvar" at bounding box center [406, 173] width 28 height 14
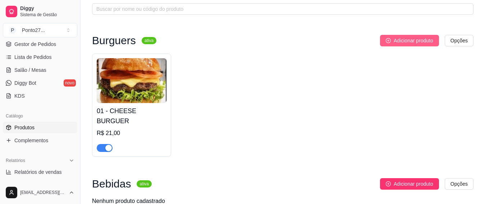
click at [413, 39] on span "Adicionar produto" at bounding box center [414, 41] width 40 height 8
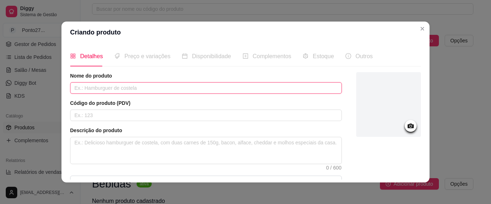
click at [151, 87] on input "text" at bounding box center [206, 88] width 272 height 12
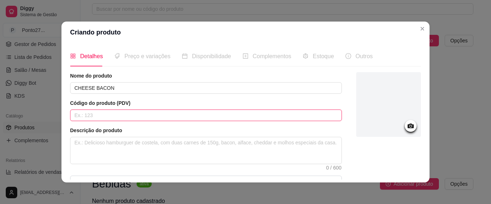
click at [116, 120] on input "text" at bounding box center [206, 116] width 272 height 12
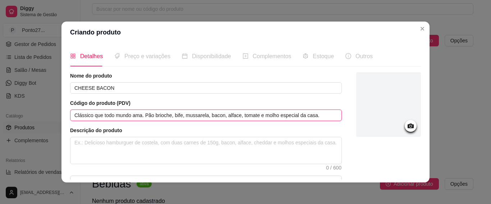
click at [316, 110] on input "Clássico que todo mundo ama. Pão brioche, bife, mussarela, bacon, alface, tomat…" at bounding box center [206, 116] width 272 height 12
drag, startPoint x: 315, startPoint y: 116, endPoint x: 68, endPoint y: 114, distance: 246.9
click at [70, 114] on input "Clássico que todo mundo ama. Pão brioche, bife, mussarela, bacon, alface, tomat…" at bounding box center [206, 116] width 272 height 12
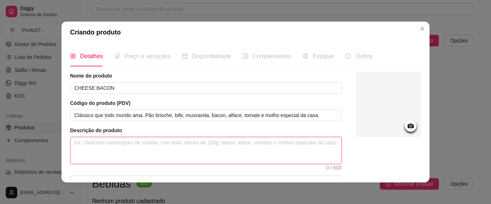
click at [88, 144] on textarea at bounding box center [205, 150] width 271 height 27
paste textarea "Clássico que todo mundo ama. Pão brioche, bife, mussarela, bacon, alface, tomat…"
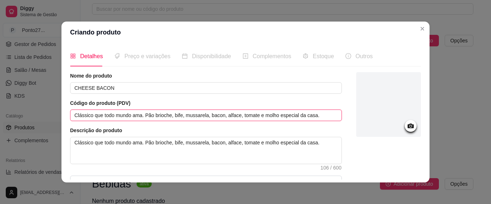
drag, startPoint x: 312, startPoint y: 114, endPoint x: 70, endPoint y: 114, distance: 241.2
click at [70, 114] on input "Clássico que todo mundo ama. Pão brioche, bife, mussarela, bacon, alface, tomat…" at bounding box center [206, 116] width 272 height 12
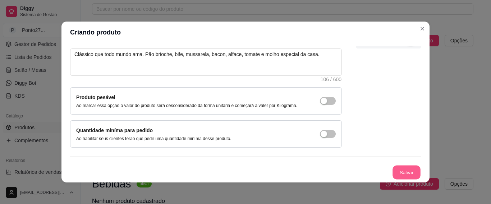
click at [401, 171] on button "Salvar" at bounding box center [406, 173] width 28 height 14
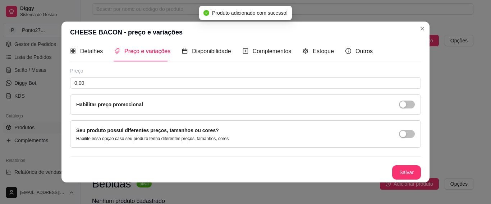
scroll to position [5, 0]
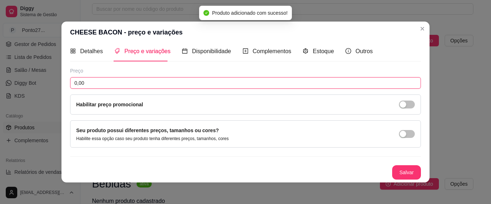
click at [309, 84] on input "0,00" at bounding box center [245, 83] width 351 height 12
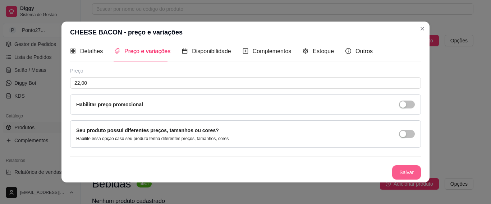
click at [401, 173] on button "Salvar" at bounding box center [406, 172] width 29 height 14
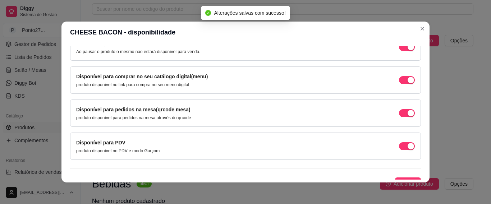
scroll to position [91, 0]
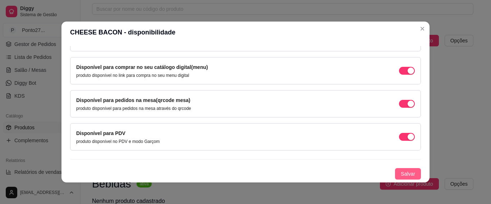
click at [401, 171] on span "Salvar" at bounding box center [408, 174] width 14 height 8
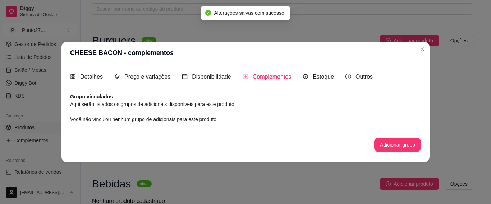
scroll to position [0, 0]
click at [387, 144] on button "Adicionar grupo" at bounding box center [397, 145] width 45 height 14
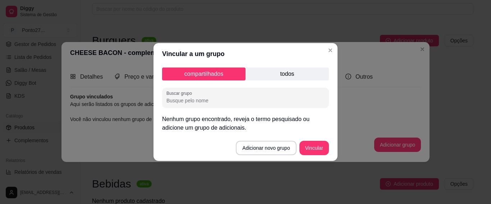
click at [290, 72] on p "todos" at bounding box center [286, 74] width 83 height 13
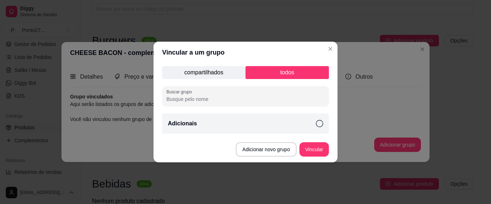
click at [284, 125] on div "Adicionais" at bounding box center [245, 124] width 167 height 20
click at [307, 148] on button "Vincular" at bounding box center [314, 150] width 29 height 14
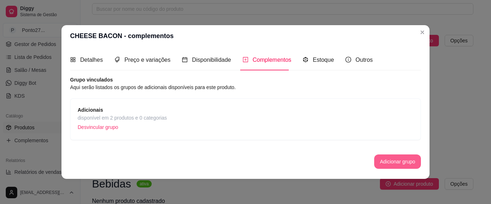
click at [391, 158] on button "Adicionar grupo" at bounding box center [397, 162] width 47 height 14
drag, startPoint x: 80, startPoint y: 60, endPoint x: 205, endPoint y: 74, distance: 125.9
click at [81, 60] on div "Detalhes" at bounding box center [86, 59] width 33 height 9
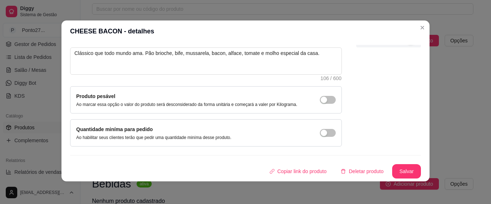
scroll to position [1, 0]
click at [398, 166] on button "Salvar" at bounding box center [406, 171] width 29 height 14
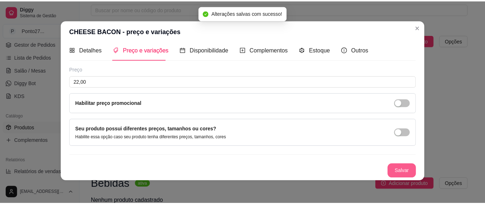
scroll to position [5, 0]
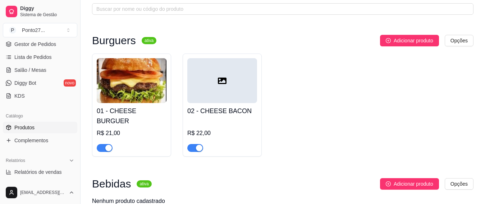
click at [258, 178] on div "Adicionar produto Opções" at bounding box center [315, 184] width 316 height 12
